Goal: Browse casually

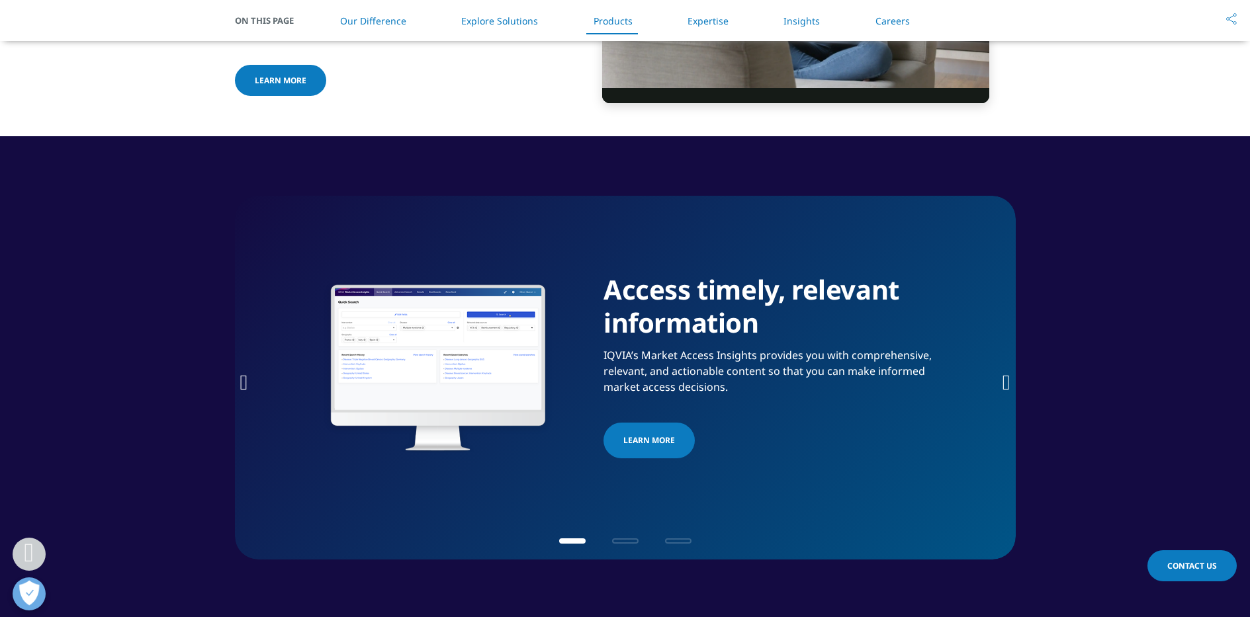
scroll to position [1923, 0]
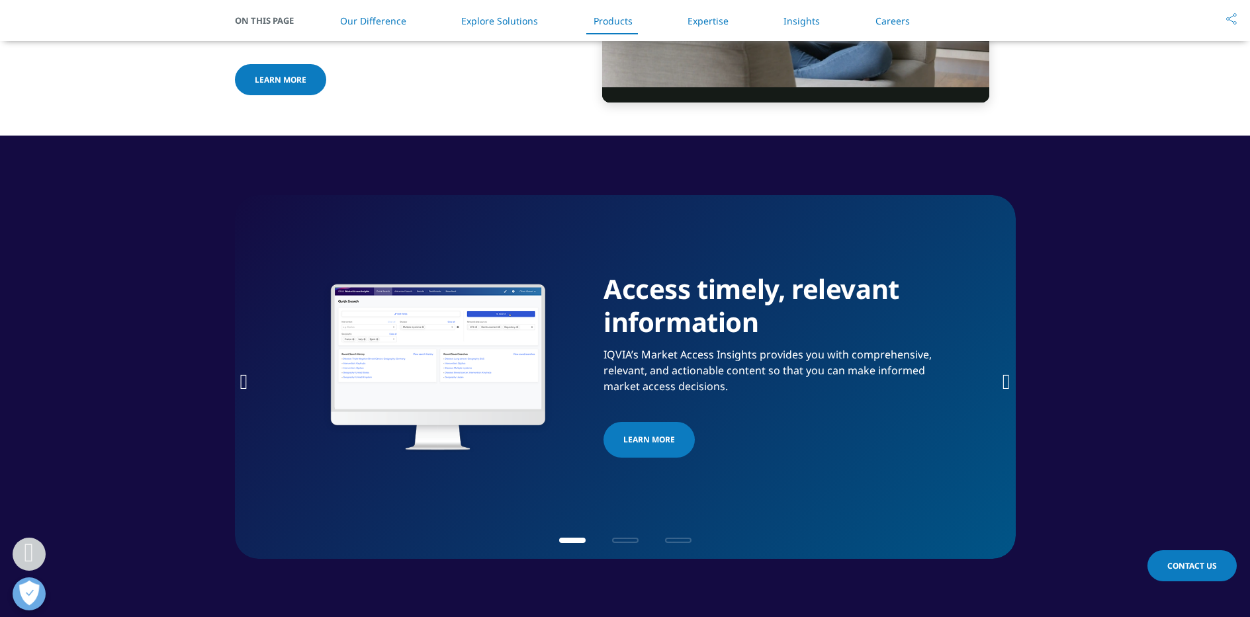
click at [1006, 378] on icon "Next slide" at bounding box center [1006, 381] width 8 height 21
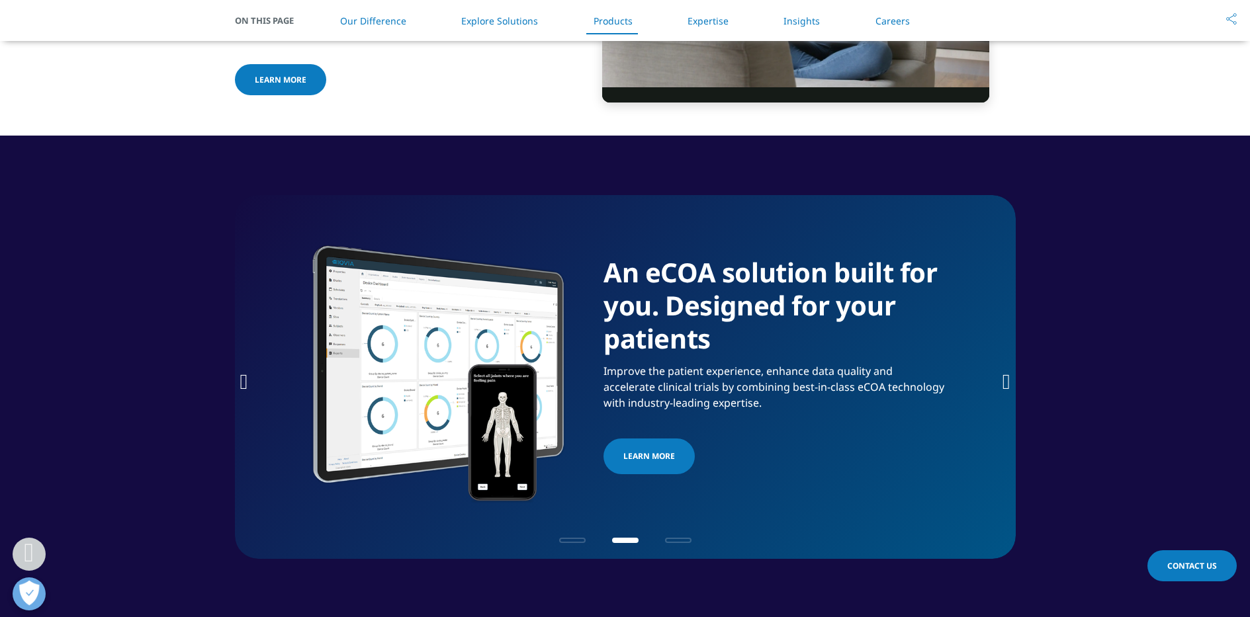
click at [1006, 377] on icon "Next slide" at bounding box center [1006, 381] width 8 height 21
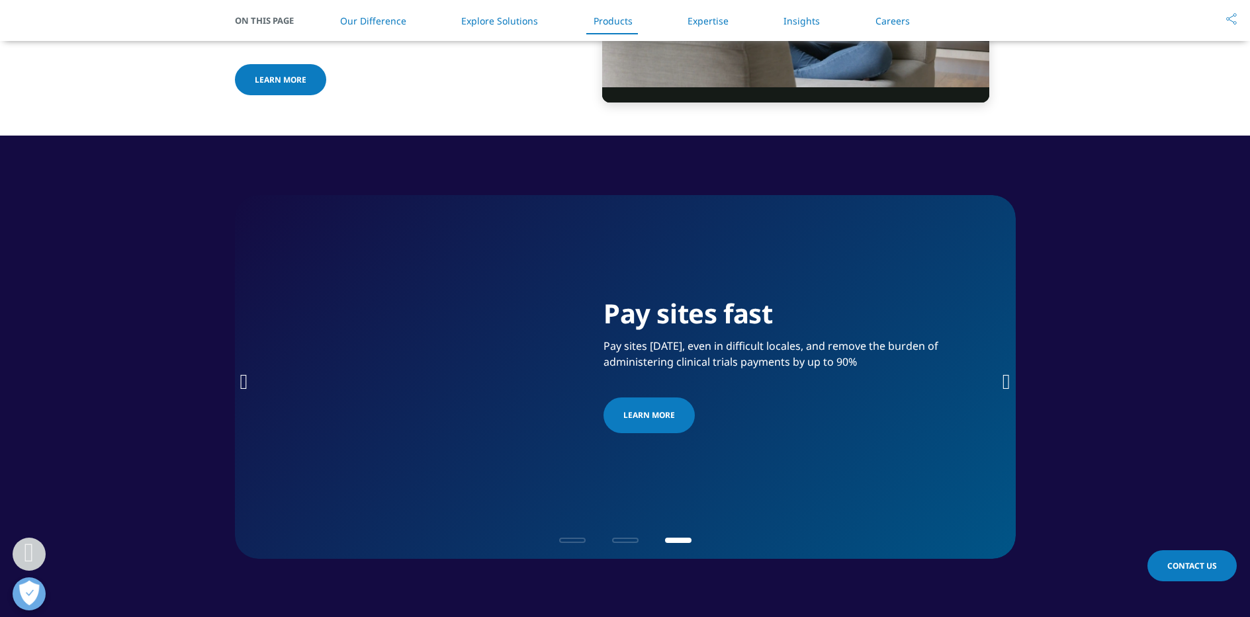
click at [256, 377] on div "Pay sites fast Pay sites in 30 days, even in difficult locales, and remove the …" at bounding box center [625, 377] width 781 height 364
click at [245, 382] on icon "Previous slide" at bounding box center [244, 381] width 8 height 21
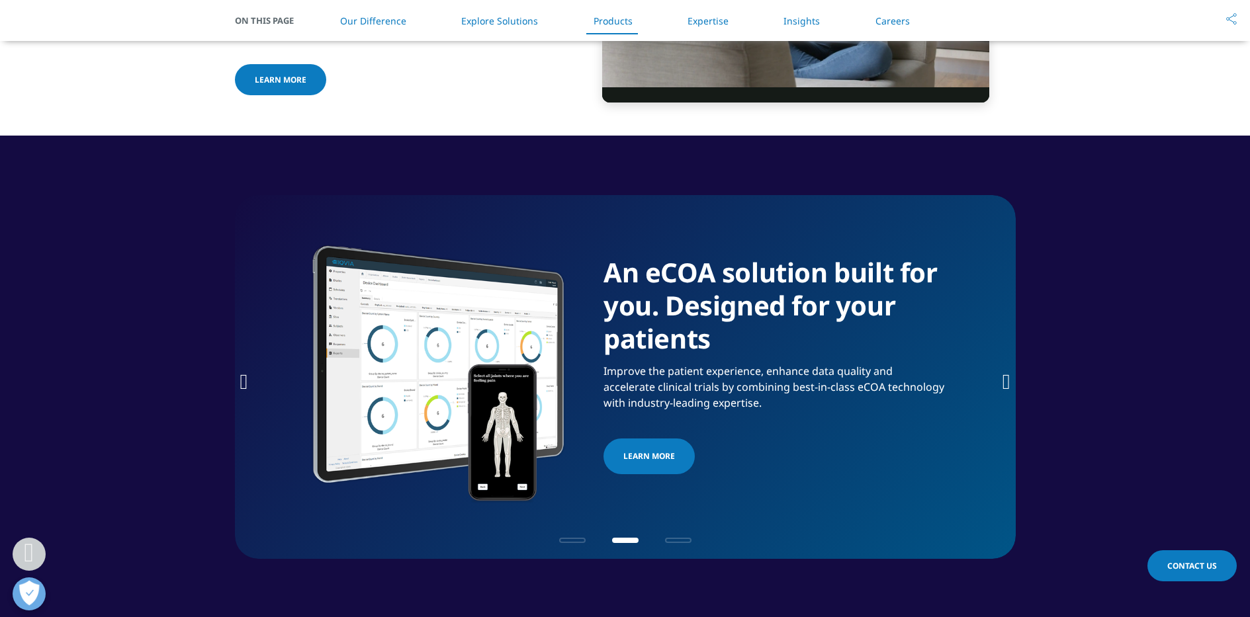
click at [245, 382] on icon "Previous slide" at bounding box center [244, 381] width 8 height 21
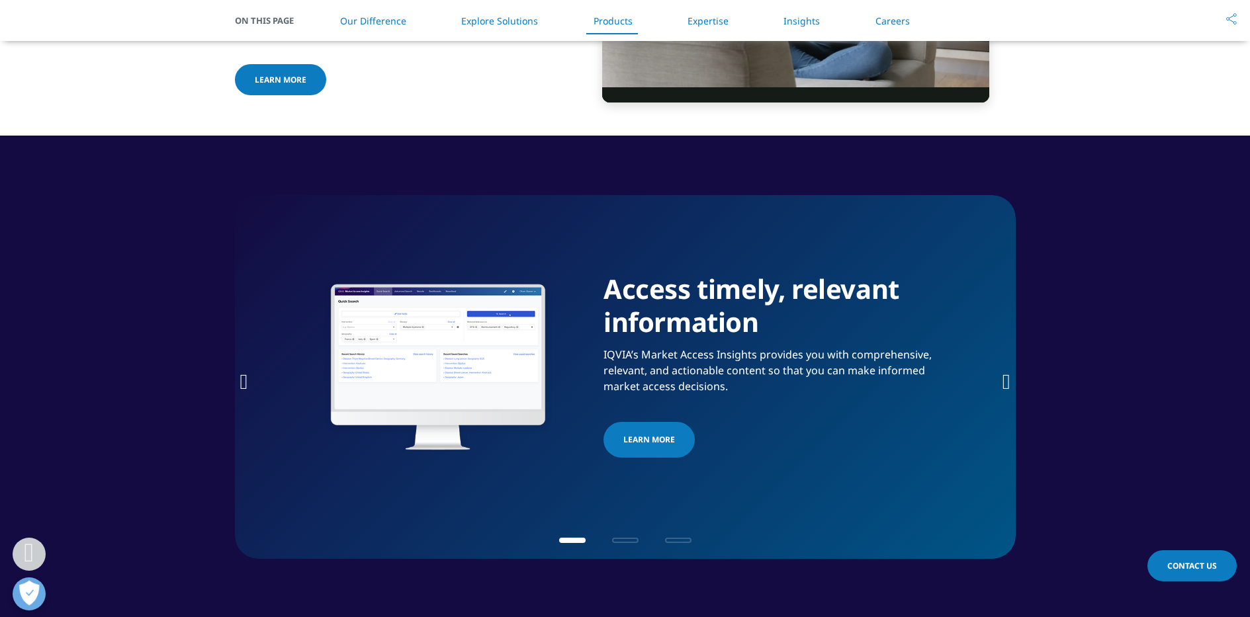
click at [1004, 382] on icon "Next slide" at bounding box center [1006, 381] width 8 height 21
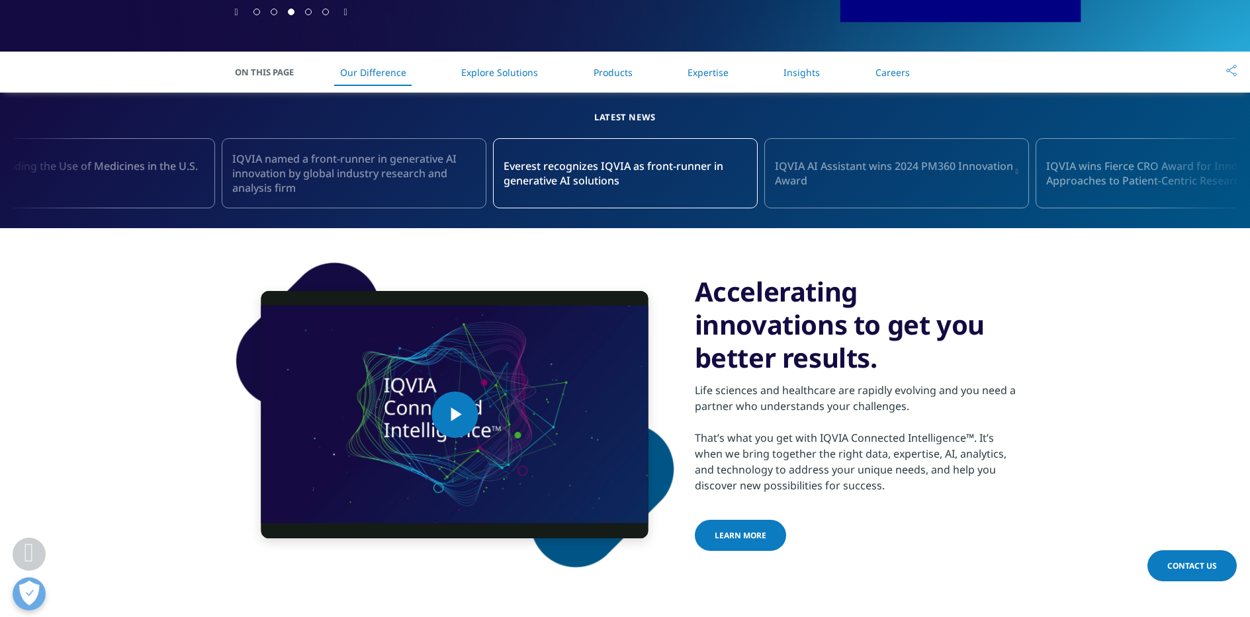
scroll to position [323, 0]
